Goal: Task Accomplishment & Management: Complete application form

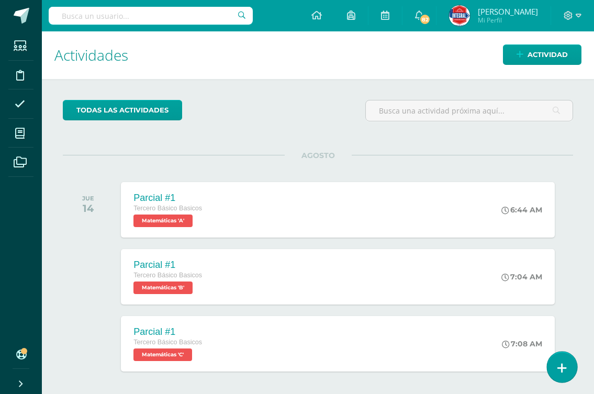
click at [553, 368] on link at bounding box center [562, 367] width 30 height 30
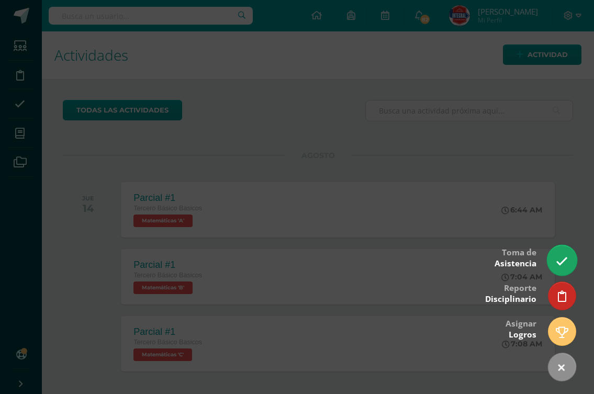
click at [572, 266] on link at bounding box center [562, 260] width 30 height 30
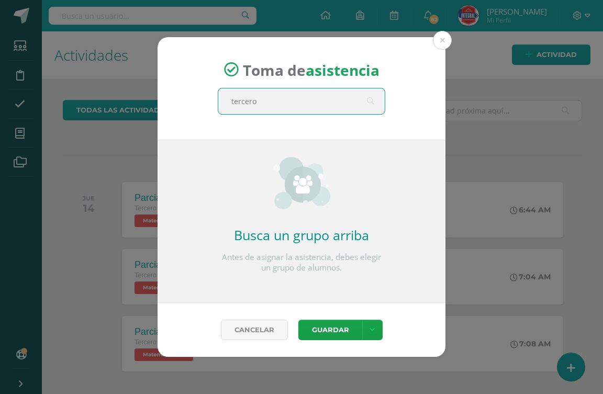
type input "tercero"
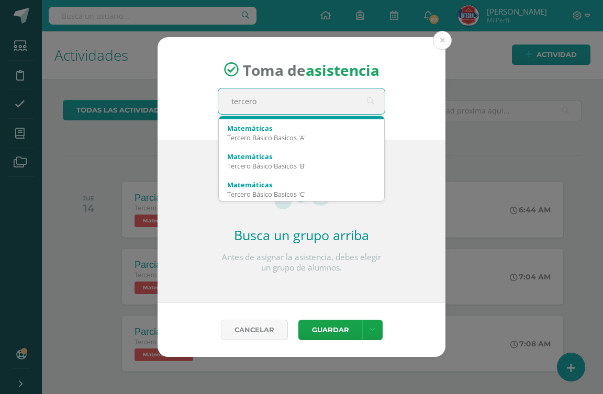
scroll to position [57, 0]
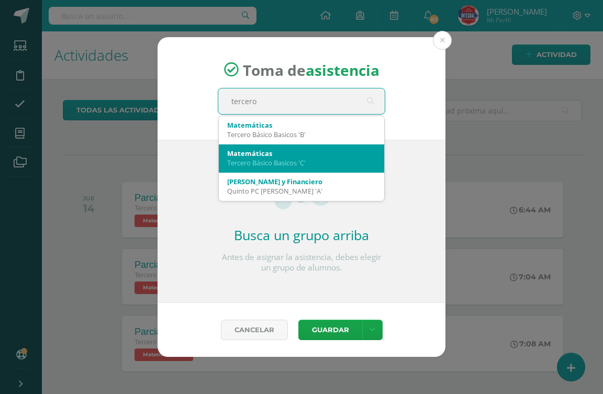
click at [300, 154] on div "Matemáticas" at bounding box center [301, 153] width 149 height 9
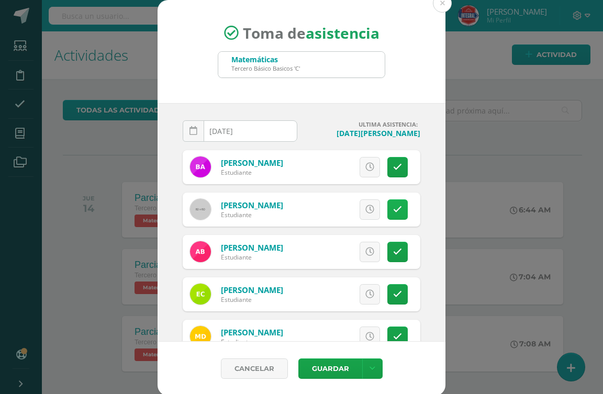
click at [387, 209] on link at bounding box center [397, 209] width 20 height 20
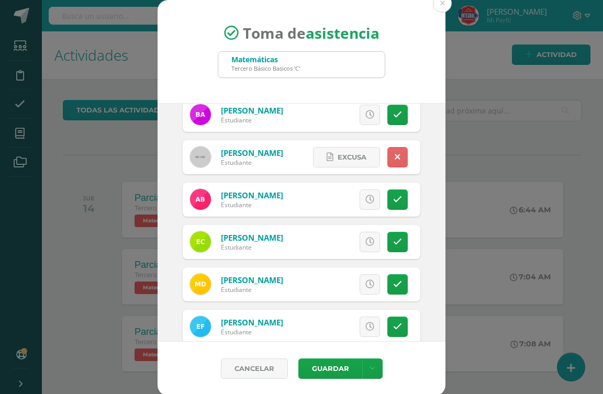
scroll to position [105, 0]
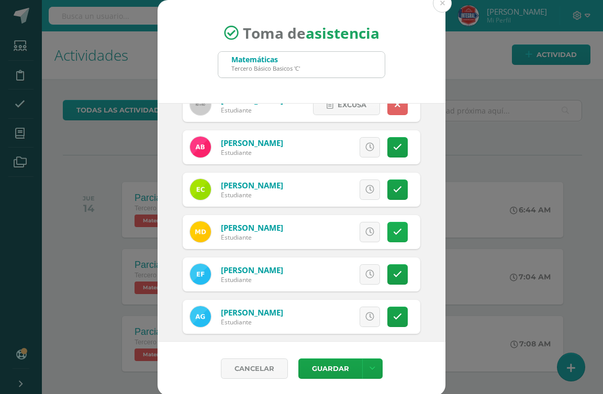
click at [387, 233] on link at bounding box center [397, 232] width 20 height 20
click at [322, 228] on link "Excusa" at bounding box center [346, 232] width 67 height 20
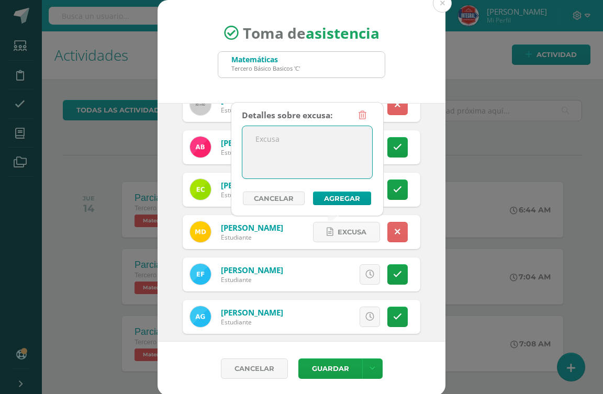
click at [282, 155] on textarea at bounding box center [307, 152] width 130 height 52
type textarea "en examenes"
click at [343, 194] on button "Agregar" at bounding box center [342, 199] width 58 height 14
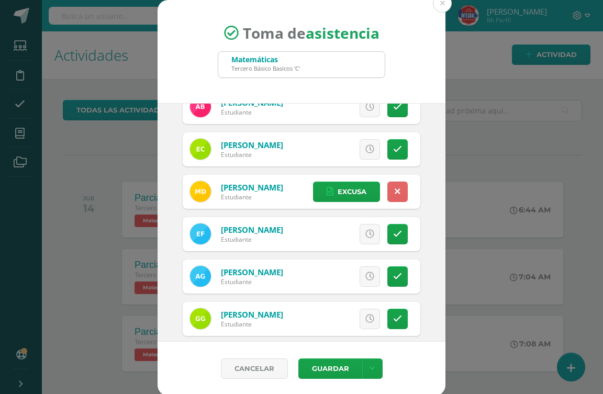
scroll to position [157, 0]
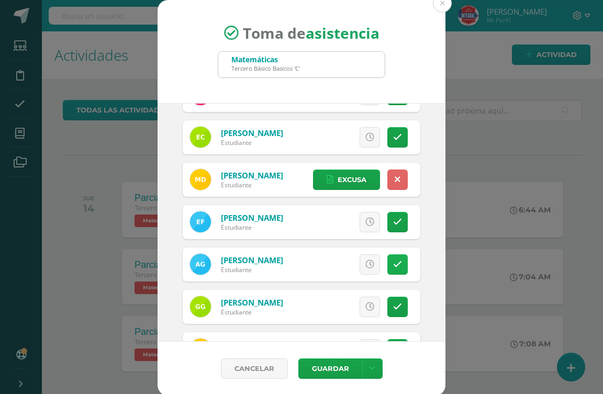
click at [393, 266] on icon at bounding box center [397, 264] width 9 height 9
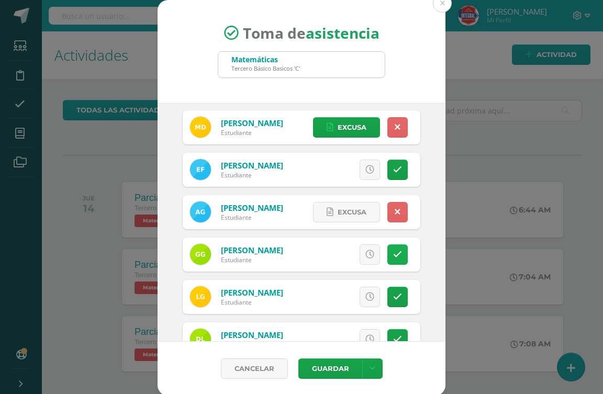
click at [393, 252] on icon at bounding box center [397, 254] width 9 height 9
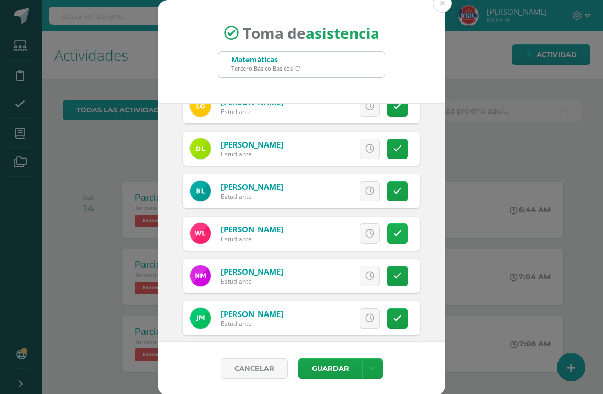
scroll to position [471, 0]
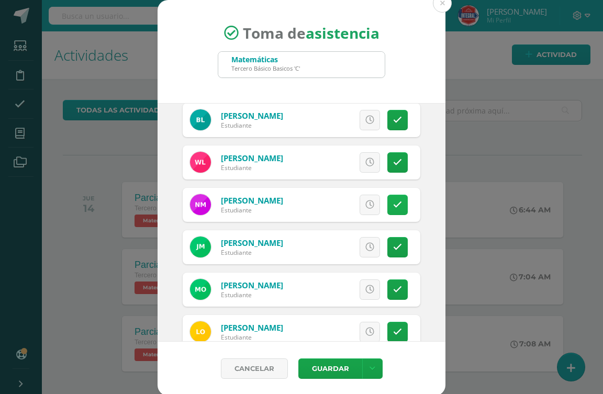
click at [392, 206] on link at bounding box center [397, 205] width 20 height 20
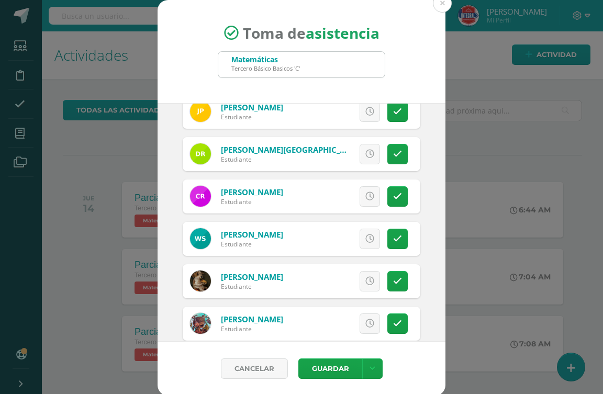
scroll to position [838, 0]
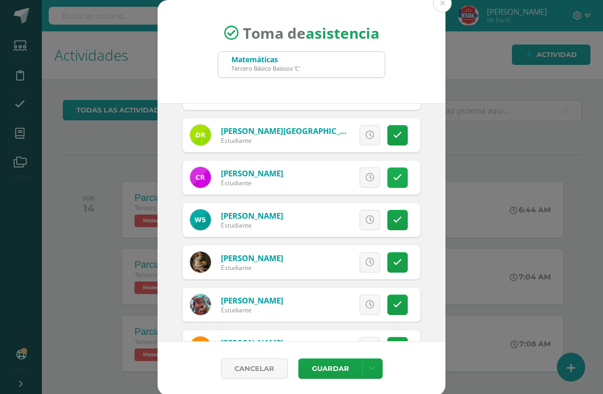
click at [389, 177] on link at bounding box center [397, 178] width 20 height 20
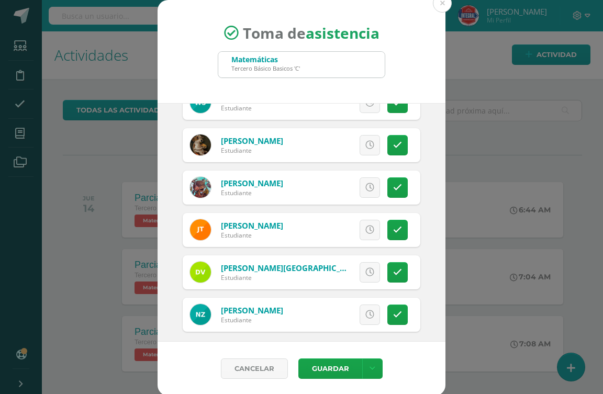
scroll to position [962, 0]
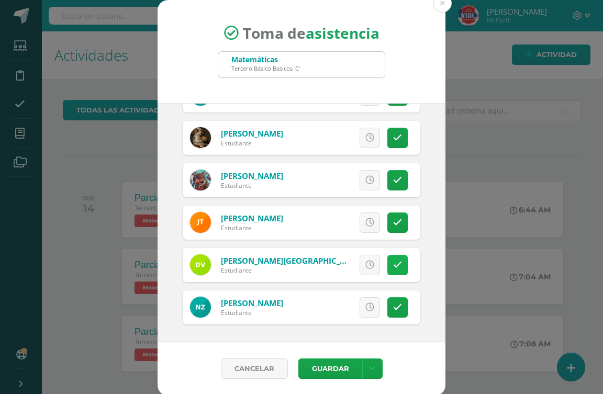
click at [393, 261] on icon at bounding box center [397, 265] width 9 height 9
click at [329, 372] on button "Guardar" at bounding box center [330, 369] width 64 height 20
